Goal: Check status

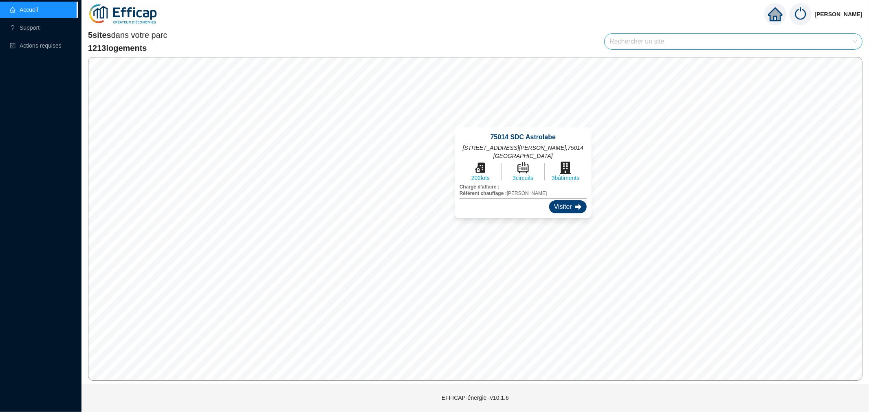
click at [560, 200] on div "Visiter" at bounding box center [567, 206] width 37 height 13
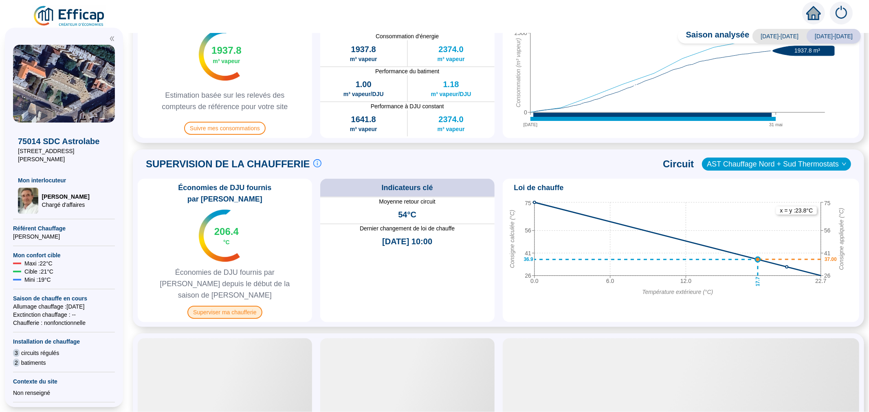
scroll to position [271, 0]
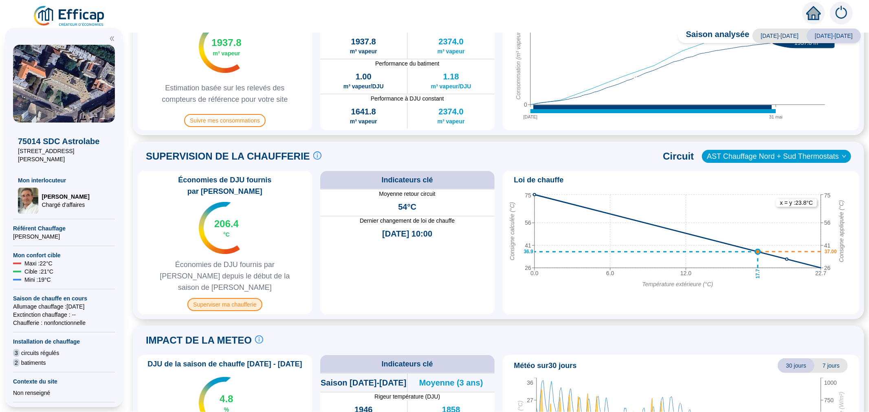
click at [250, 298] on span "Superviser ma chaufferie" at bounding box center [224, 304] width 75 height 13
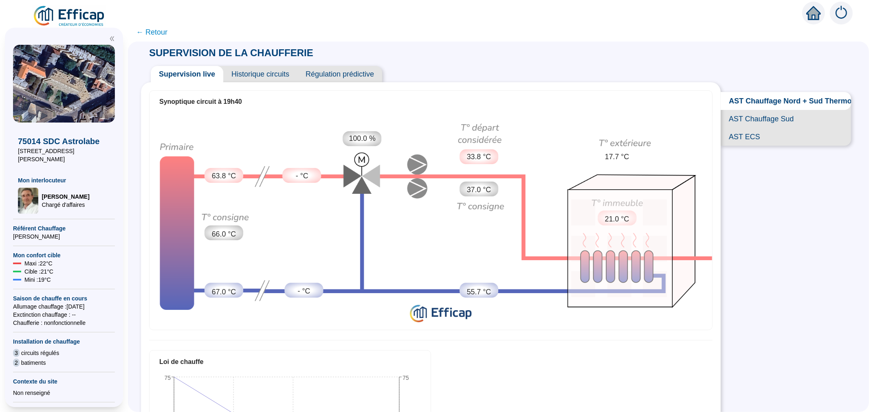
click at [758, 146] on span "AST ECS" at bounding box center [786, 137] width 130 height 18
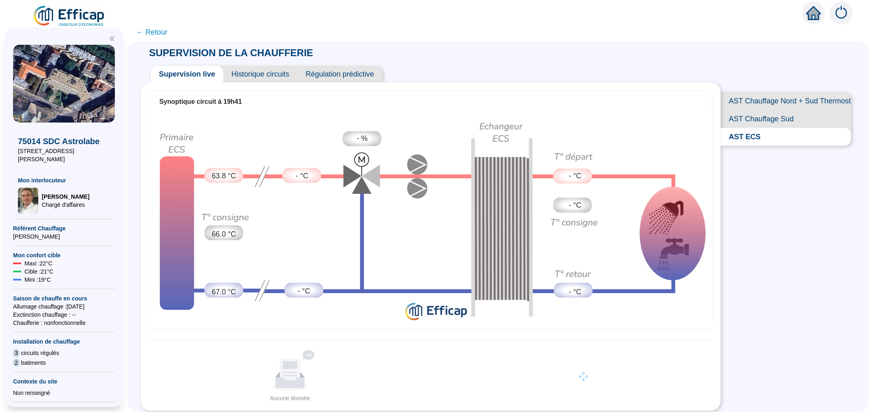
click at [255, 73] on span "Historique circuits" at bounding box center [260, 74] width 74 height 16
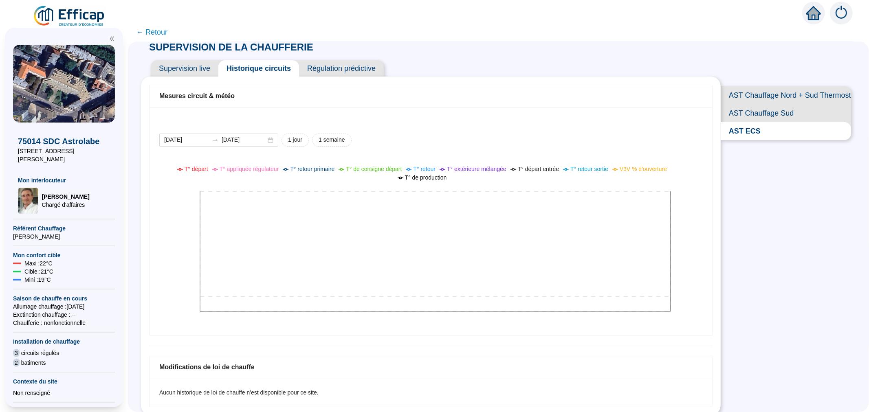
scroll to position [9, 0]
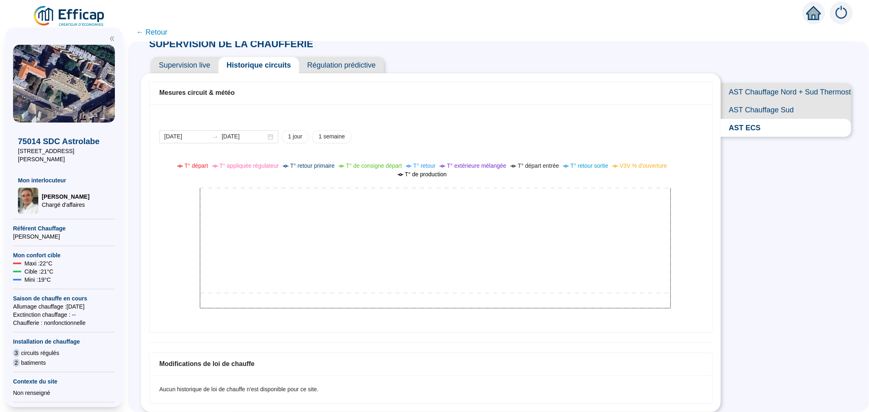
click at [752, 137] on span "AST ECS" at bounding box center [786, 128] width 130 height 18
click at [302, 136] on span "1 jour" at bounding box center [295, 136] width 14 height 9
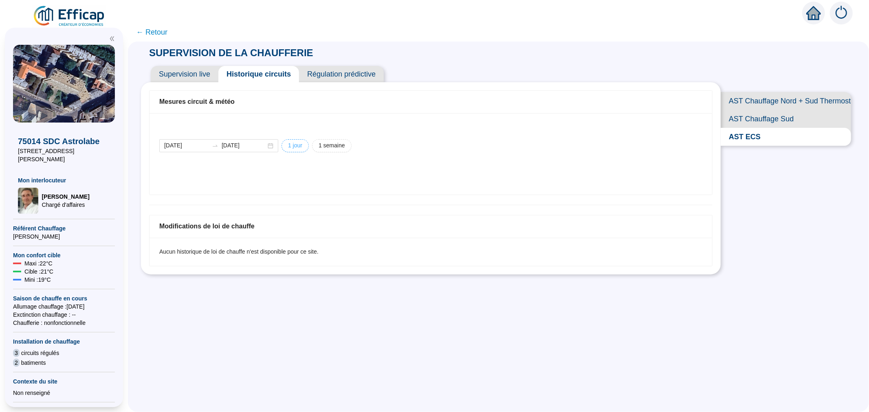
scroll to position [0, 0]
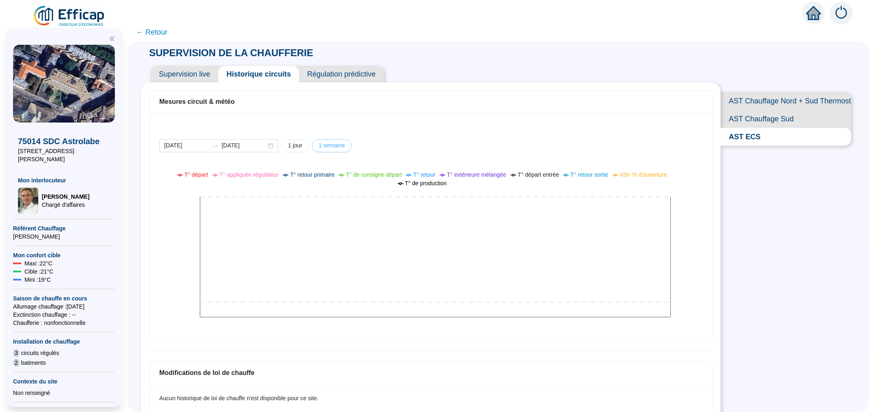
click at [342, 145] on span "1 semaine" at bounding box center [332, 145] width 26 height 9
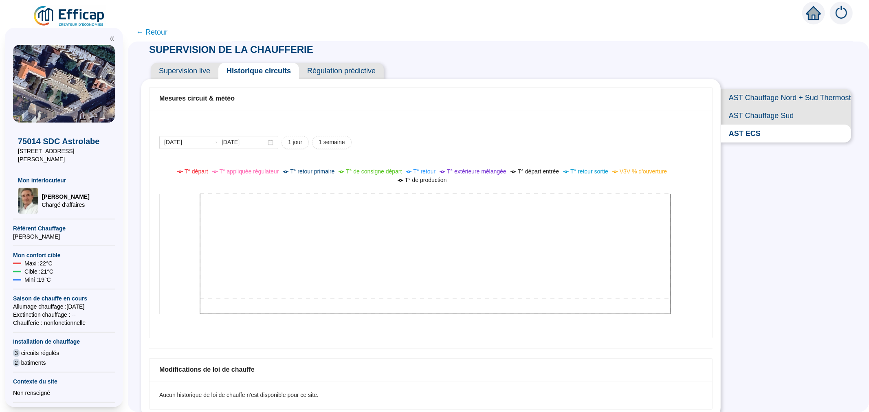
scroll to position [9, 0]
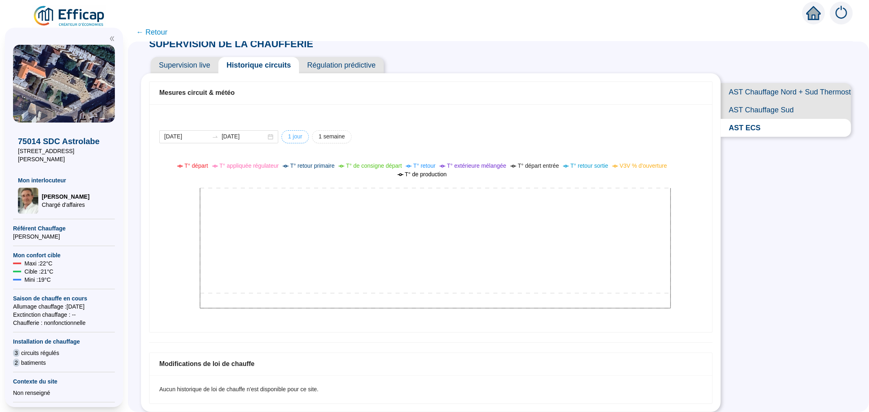
click at [304, 131] on button "1 jour" at bounding box center [294, 136] width 27 height 13
type input "[DATE]"
click at [749, 91] on span "AST Chauffage Nord + Sud Thermostats" at bounding box center [786, 92] width 130 height 18
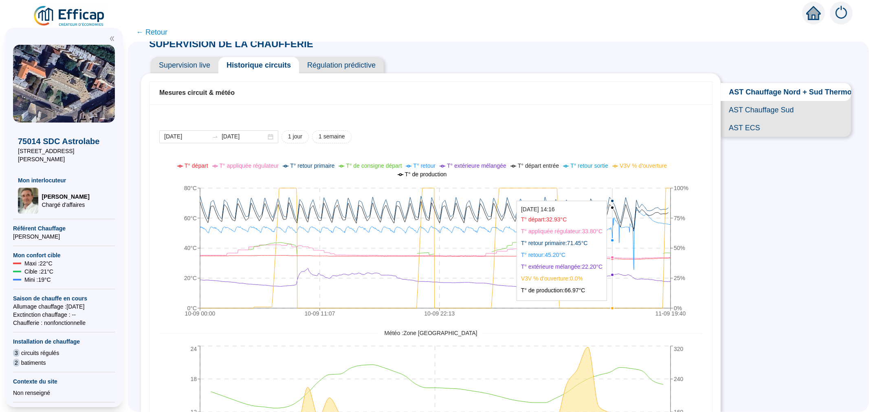
drag, startPoint x: 609, startPoint y: 190, endPoint x: 619, endPoint y: 197, distance: 12.1
click at [619, 197] on icon "10-09 00:[PHONE_NUMBER]:[PHONE_NUMBER]:[PHONE_NUMBER]:40 0°C 20°C 40°C 60°C 80°…" at bounding box center [424, 241] width 530 height 163
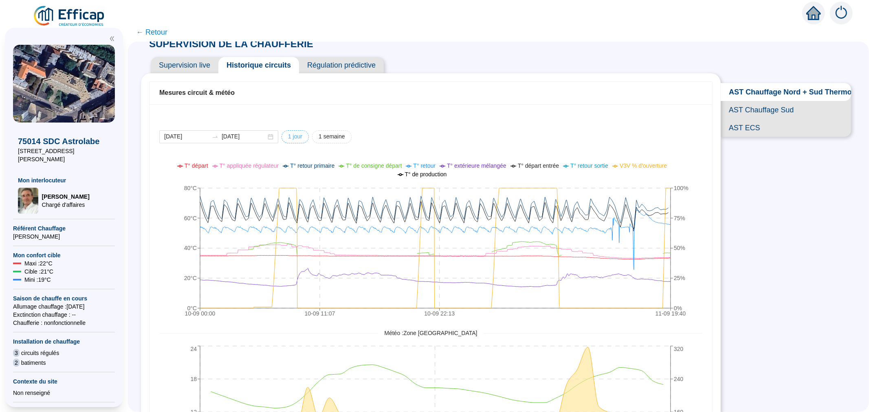
click at [302, 137] on span "1 jour" at bounding box center [295, 136] width 14 height 9
click at [278, 136] on div "[DATE] [DATE]" at bounding box center [218, 136] width 119 height 13
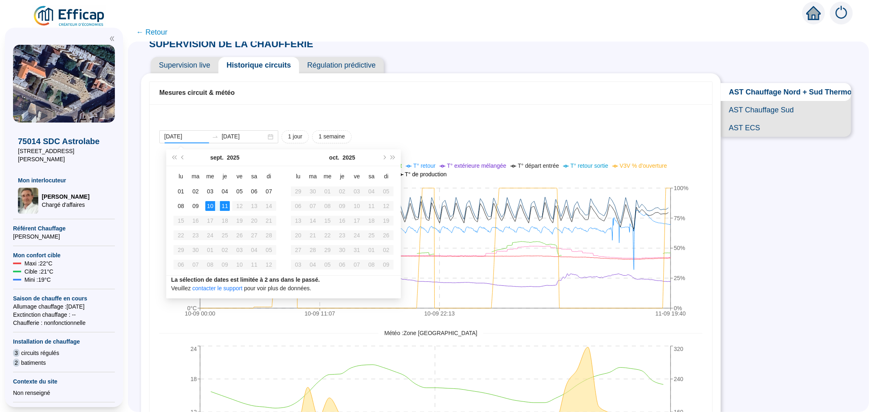
click at [631, 127] on div "[DATE] [DATE] 1 jour 1 semaine 10-09 00:[PHONE_NUMBER]:[PHONE_NUMBER]:[PHONE_NU…" at bounding box center [431, 310] width 563 height 413
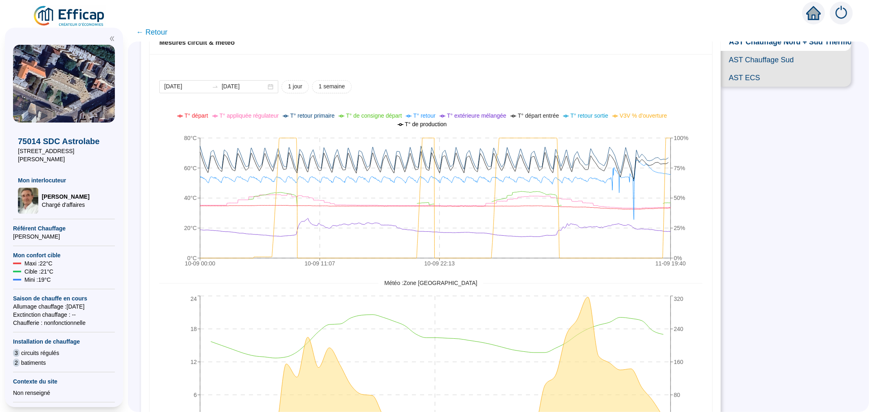
scroll to position [54, 0]
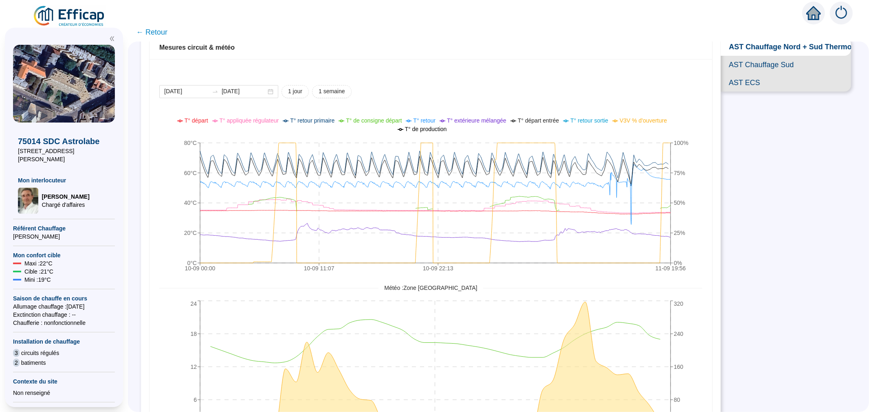
click at [556, 61] on div "[DATE] [DATE] 1 jour 1 semaine 10-09 00:[PHONE_NUMBER]:[PHONE_NUMBER]:[PHONE_NU…" at bounding box center [431, 265] width 563 height 413
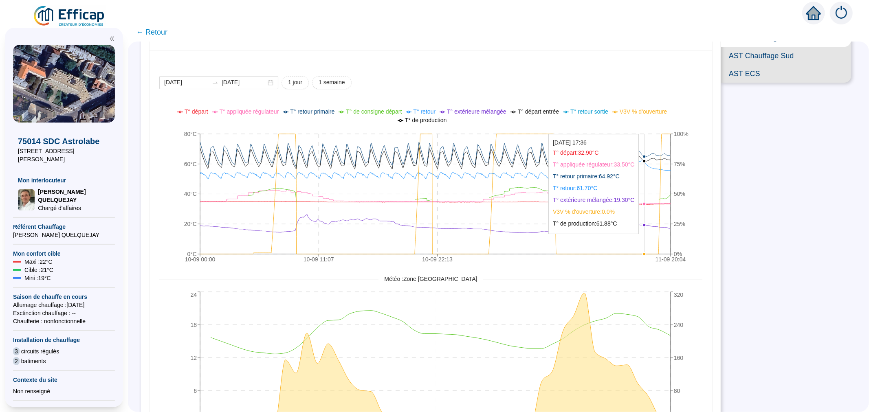
scroll to position [54, 0]
